Goal: Task Accomplishment & Management: Manage account settings

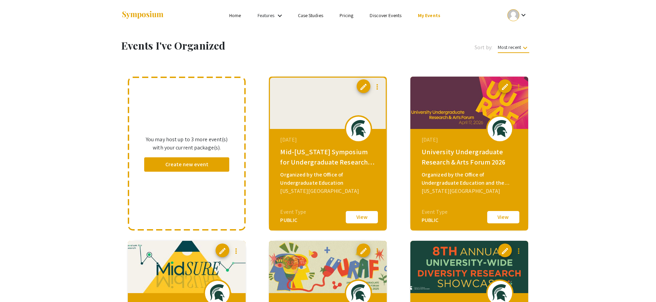
click at [454, 105] on img at bounding box center [469, 103] width 118 height 52
click at [505, 87] on span "edit" at bounding box center [505, 87] width 8 height 8
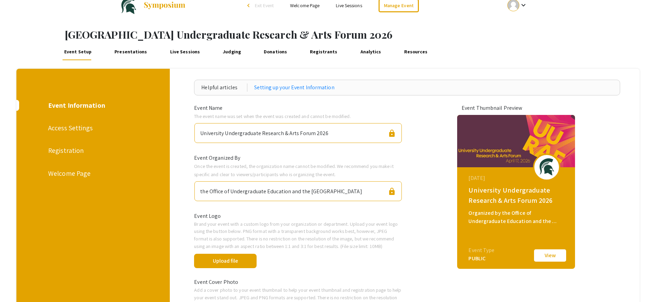
scroll to position [9, 0]
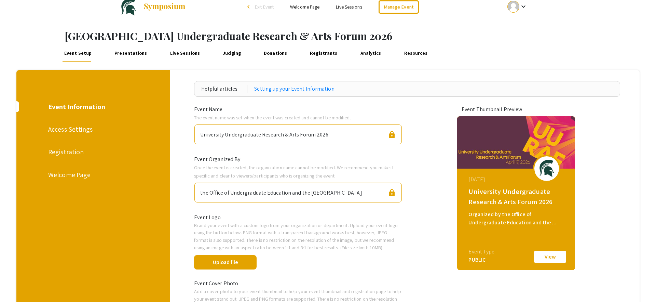
click at [265, 9] on span "Exit Event" at bounding box center [264, 7] width 19 height 6
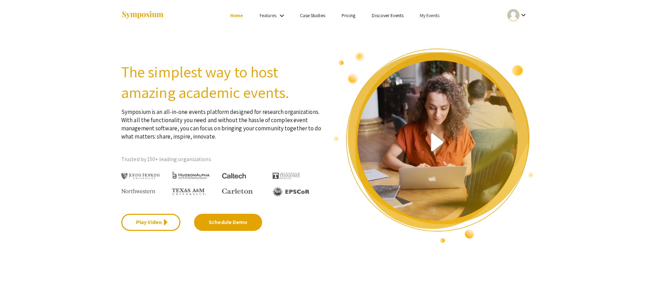
click at [425, 15] on link "My Events" at bounding box center [429, 15] width 19 height 6
click at [432, 30] on button "Events I've organized" at bounding box center [440, 30] width 58 height 16
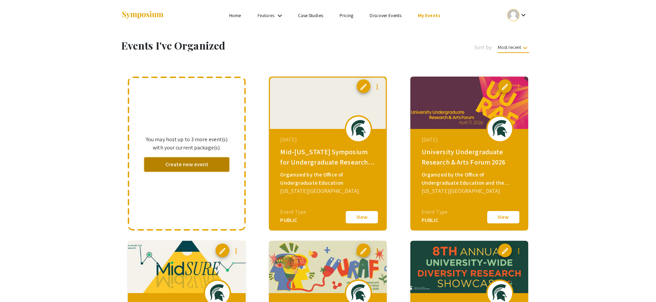
click at [187, 166] on button "Create new event" at bounding box center [186, 164] width 85 height 14
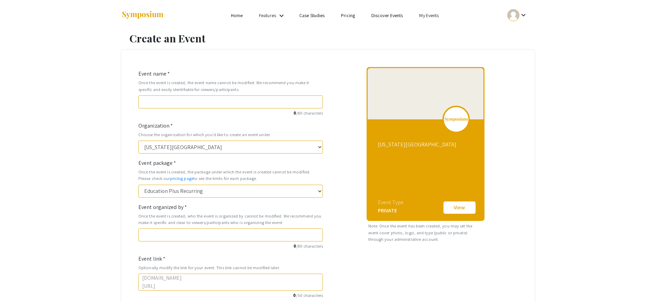
click at [429, 17] on link "My Events" at bounding box center [428, 15] width 19 height 6
click at [429, 31] on button "Events I've organized" at bounding box center [440, 30] width 58 height 16
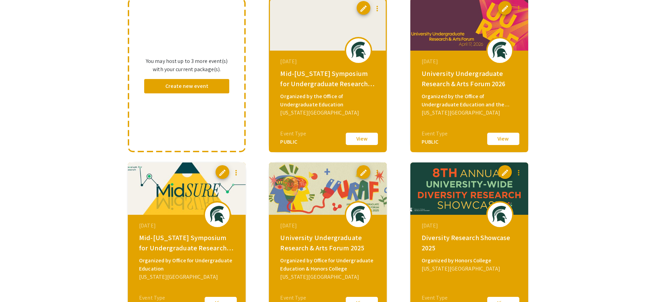
scroll to position [75, 0]
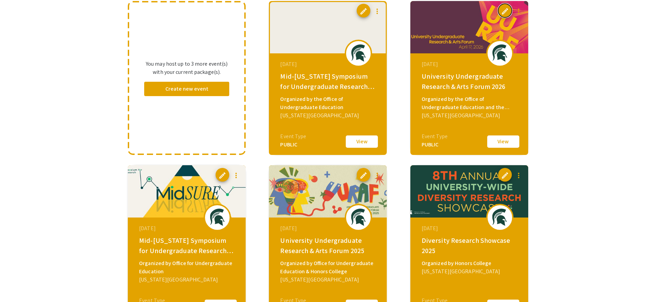
click at [506, 11] on span "edit" at bounding box center [505, 11] width 8 height 8
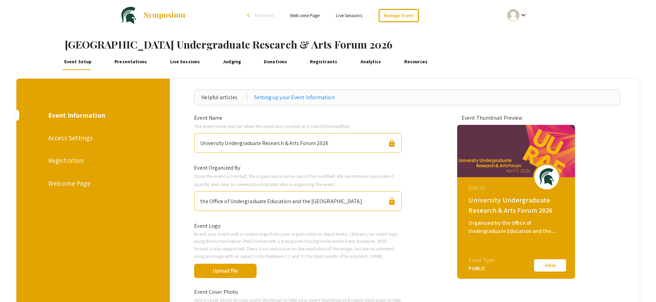
click at [78, 139] on div "Access Settings" at bounding box center [92, 138] width 88 height 10
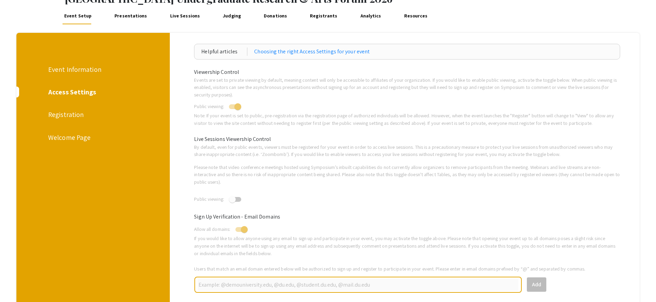
scroll to position [46, 0]
click at [76, 113] on div "Registration" at bounding box center [92, 114] width 88 height 10
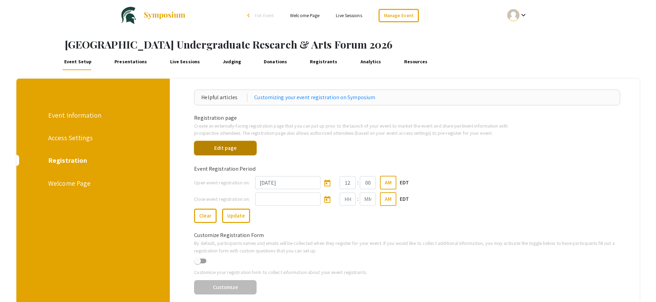
click at [225, 149] on button "Edit page" at bounding box center [225, 148] width 63 height 14
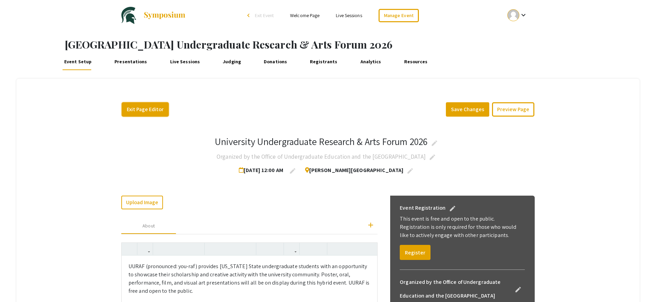
click at [142, 111] on button "Exit Page Editor" at bounding box center [145, 109] width 47 height 14
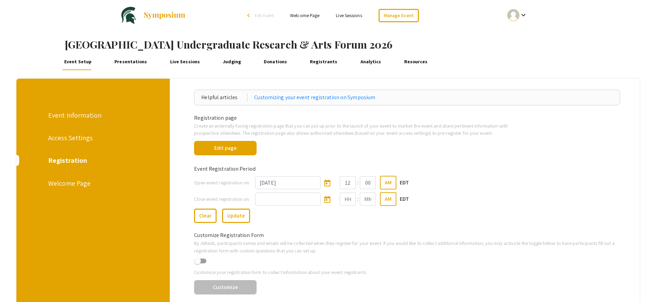
click at [312, 63] on link "Registrants" at bounding box center [323, 62] width 31 height 16
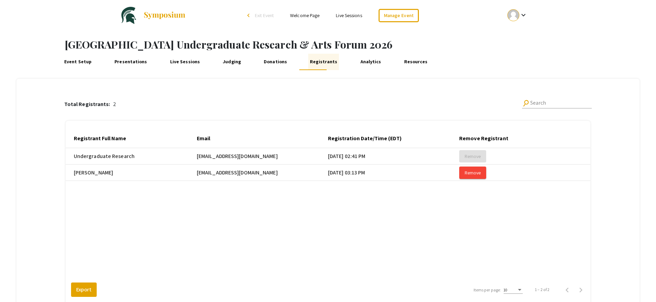
click at [77, 62] on link "Event Setup" at bounding box center [78, 62] width 31 height 16
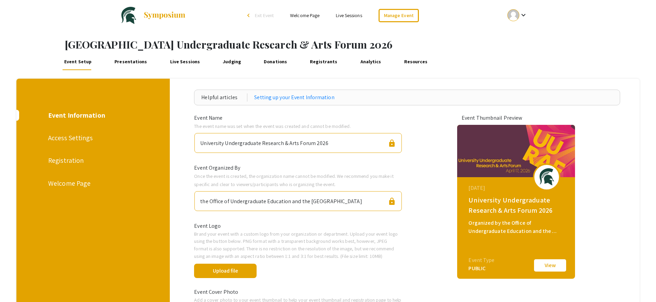
click at [72, 159] on div "Registration" at bounding box center [92, 160] width 88 height 10
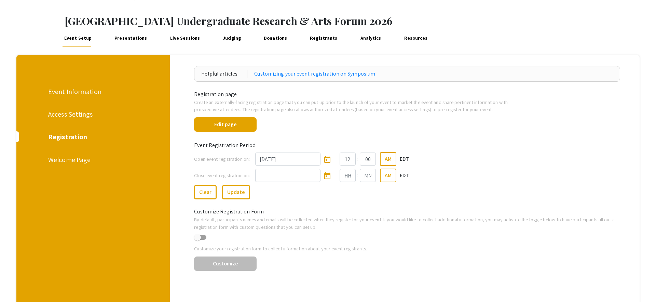
scroll to position [27, 0]
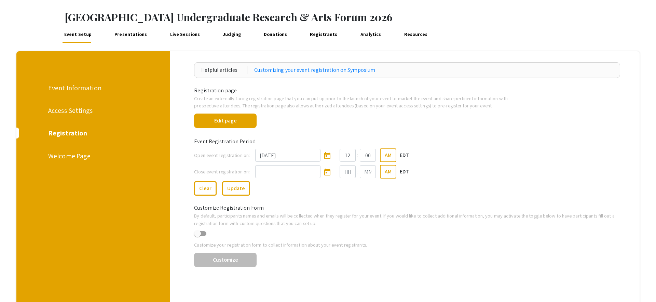
click at [74, 156] on div "Welcome Page" at bounding box center [92, 156] width 88 height 10
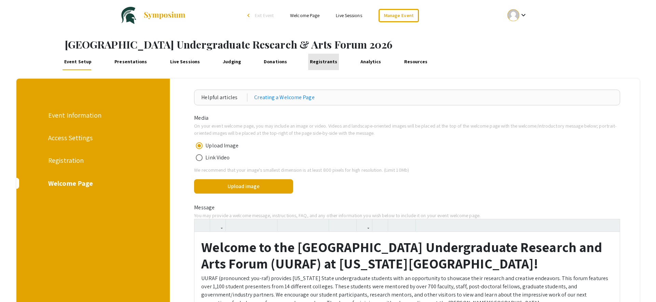
click at [316, 60] on link "Registrants" at bounding box center [323, 62] width 31 height 16
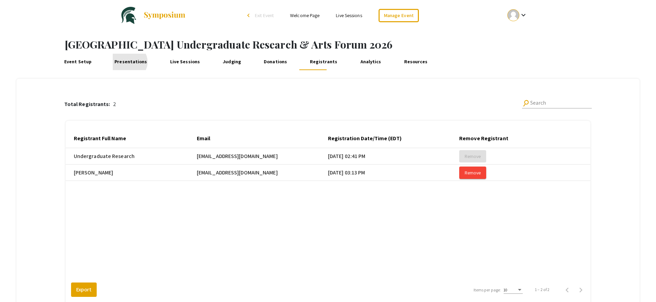
click at [127, 62] on link "Presentations" at bounding box center [131, 62] width 36 height 16
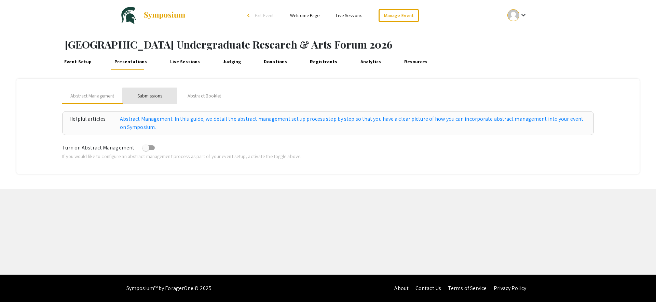
click at [150, 97] on div "Submissions" at bounding box center [149, 95] width 25 height 7
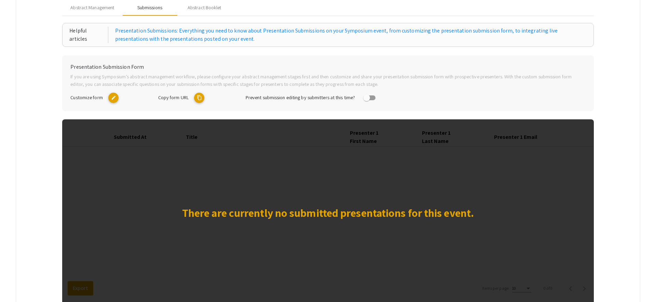
scroll to position [91, 0]
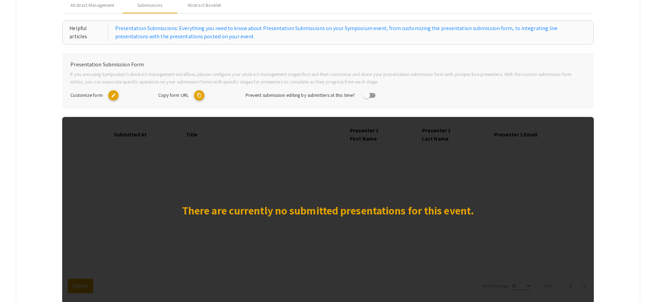
click at [114, 98] on mat-icon "edit" at bounding box center [113, 95] width 10 height 10
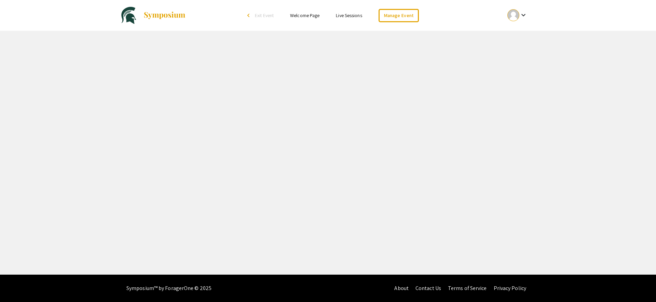
select select "8"
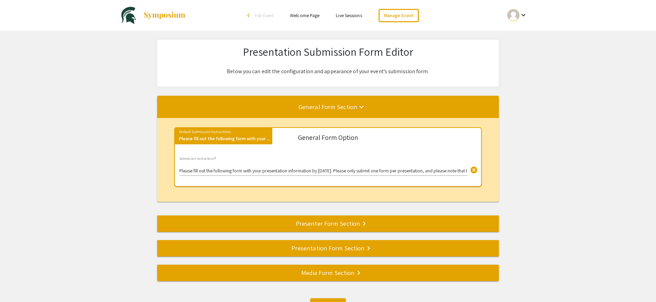
click at [333, 226] on div "Presenter Form Section keyboard_arrow_right" at bounding box center [328, 223] width 342 height 10
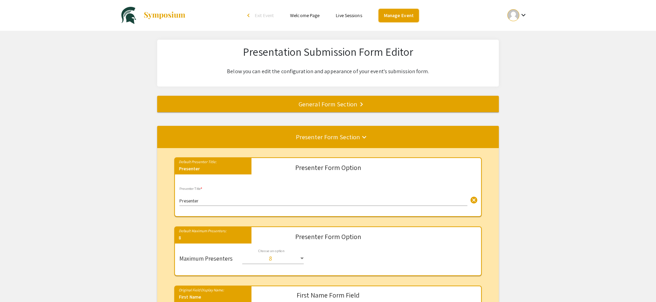
click at [402, 16] on link "Manage Event" at bounding box center [399, 15] width 40 height 13
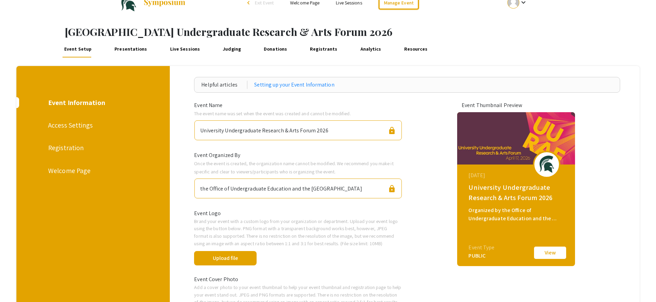
scroll to position [12, 0]
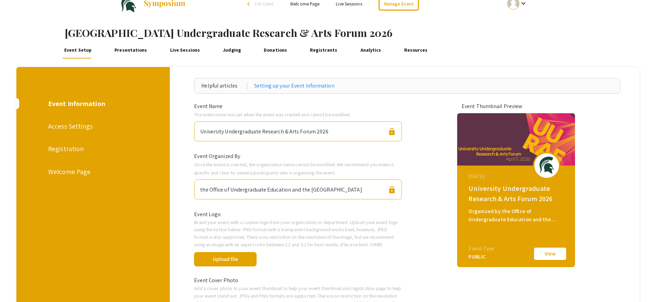
click at [353, 5] on link "Live Sessions" at bounding box center [349, 4] width 26 height 6
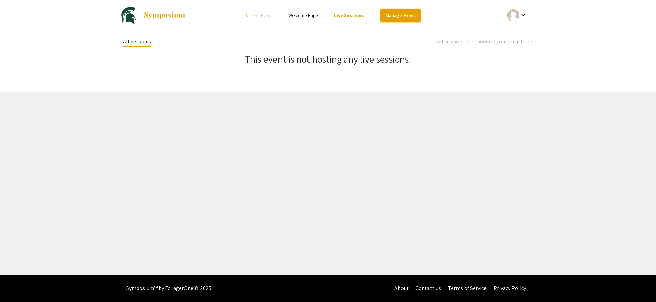
click at [393, 16] on link "Manage Event" at bounding box center [400, 15] width 40 height 13
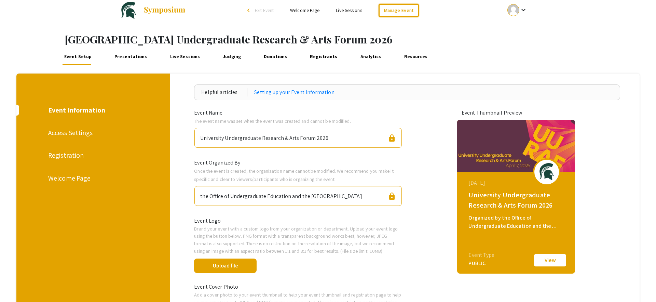
scroll to position [1, 0]
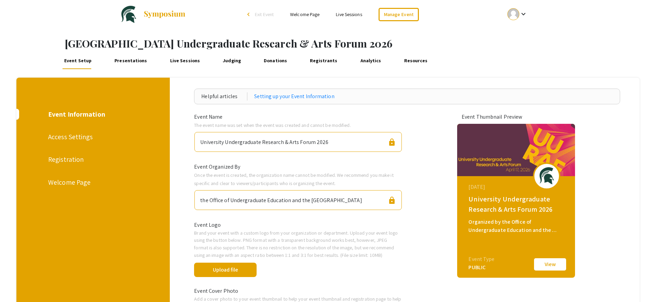
click at [178, 63] on link "Live Sessions" at bounding box center [184, 61] width 33 height 16
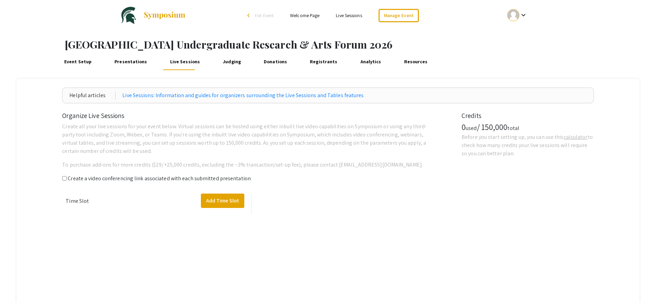
click at [76, 62] on link "Event Setup" at bounding box center [78, 62] width 31 height 16
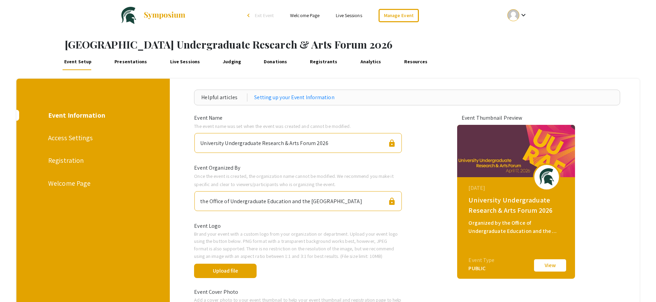
click at [269, 16] on span "Exit Event" at bounding box center [264, 15] width 19 height 6
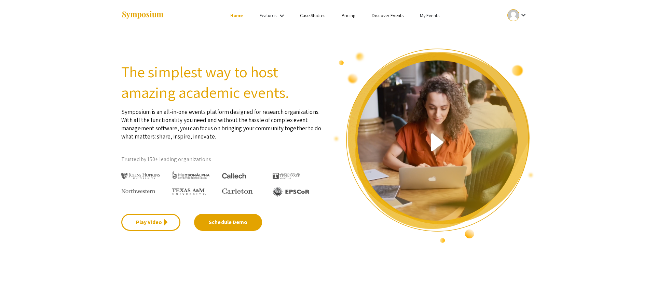
click at [433, 16] on link "My Events" at bounding box center [429, 15] width 19 height 6
click at [440, 31] on button "Events I've organized" at bounding box center [440, 30] width 58 height 16
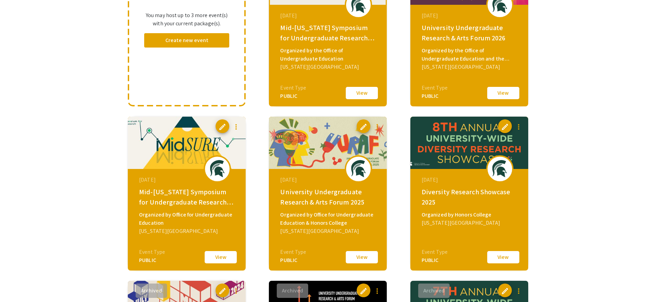
scroll to position [123, 0]
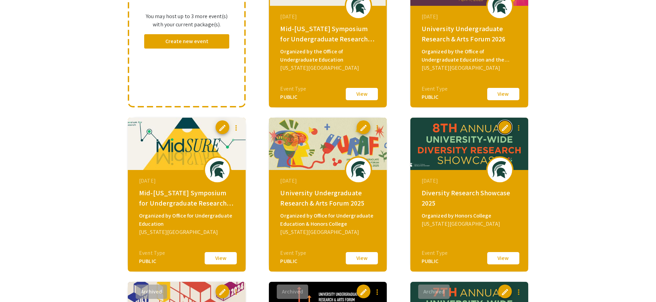
click at [504, 127] on span "edit" at bounding box center [505, 128] width 8 height 8
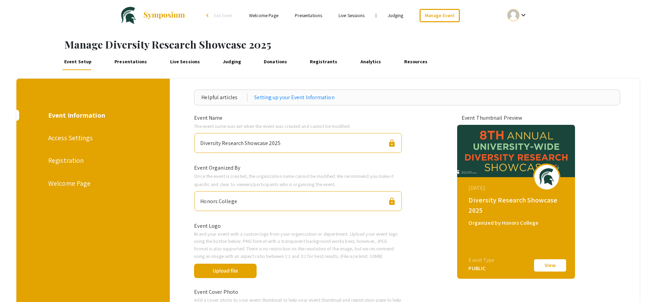
click at [132, 61] on link "Presentations" at bounding box center [131, 62] width 36 height 16
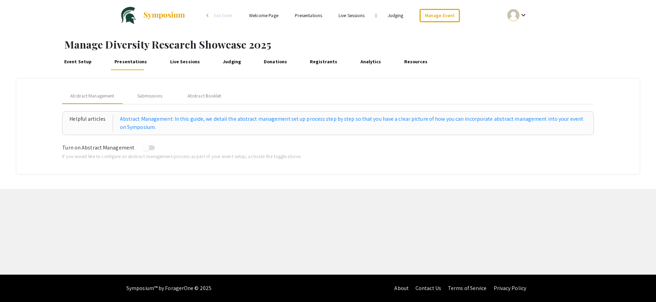
click at [312, 16] on link "Presentations" at bounding box center [308, 15] width 27 height 6
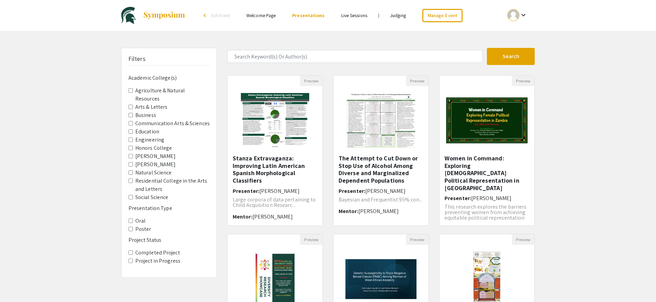
click at [220, 17] on span "Exit Event" at bounding box center [220, 15] width 19 height 6
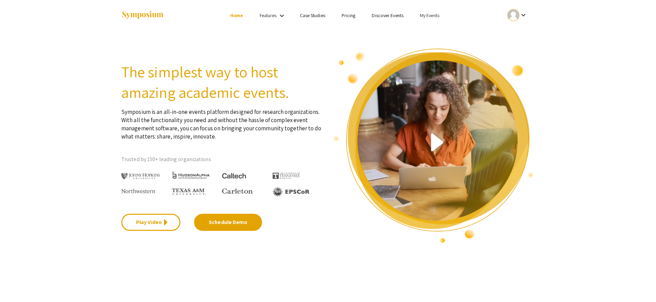
click at [432, 15] on link "My Events" at bounding box center [429, 15] width 19 height 6
click at [431, 31] on button "Events I've organized" at bounding box center [440, 30] width 58 height 16
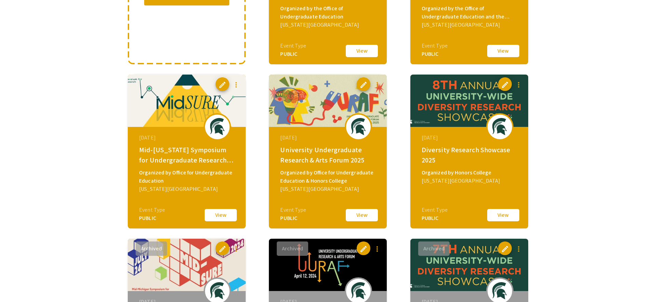
scroll to position [165, 0]
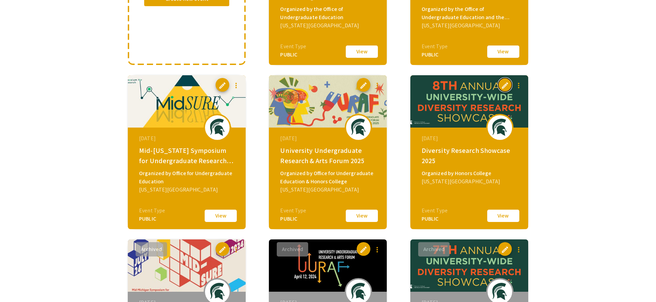
click at [507, 88] on span "edit" at bounding box center [505, 85] width 8 height 8
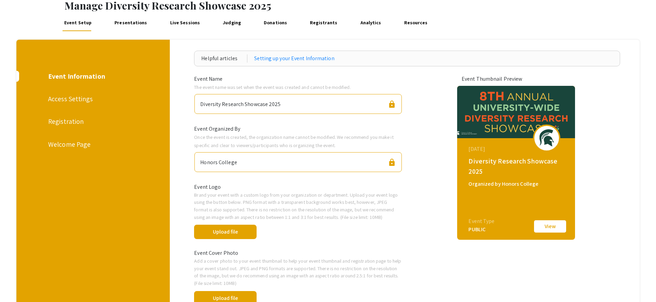
scroll to position [37, 0]
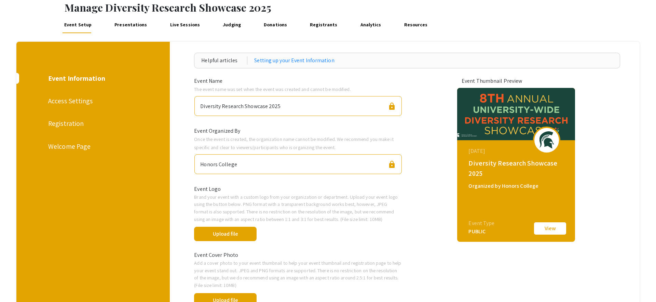
click at [76, 101] on div "Access Settings" at bounding box center [92, 101] width 88 height 10
